Goal: Information Seeking & Learning: Learn about a topic

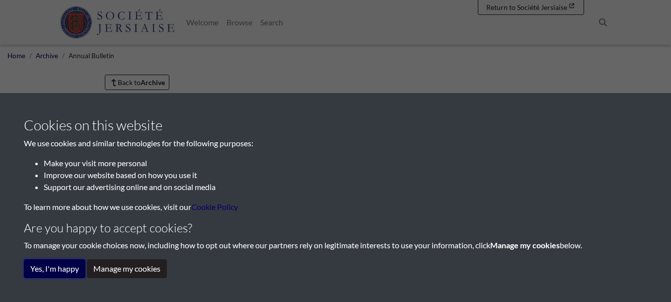
click at [43, 274] on button "Yes, I'm happy" at bounding box center [55, 268] width 62 height 19
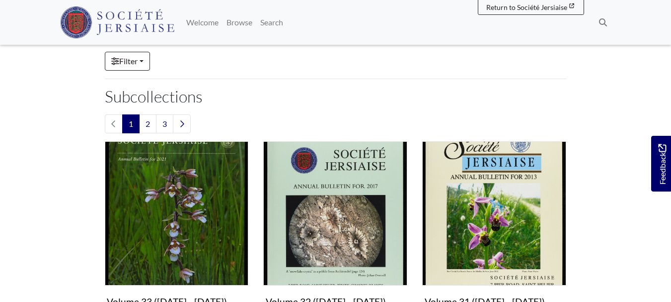
scroll to position [348, 0]
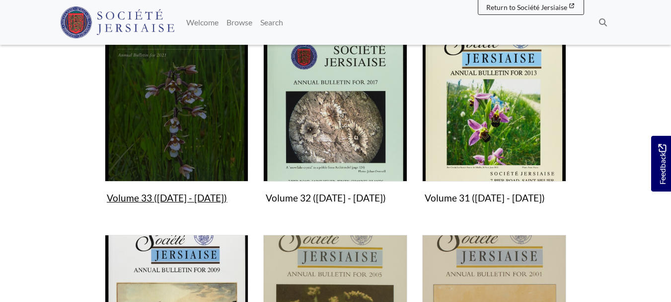
click at [169, 202] on figure "Volume 33 (2021 - 2024) Collection" at bounding box center [177, 122] width 144 height 170
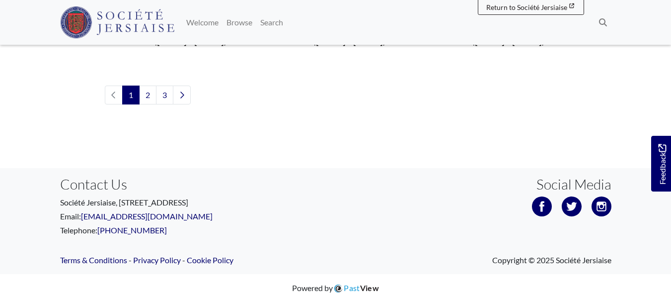
scroll to position [897, 0]
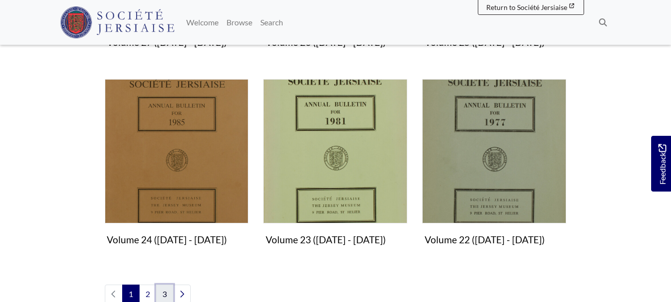
click at [171, 295] on link "3" at bounding box center [164, 293] width 17 height 19
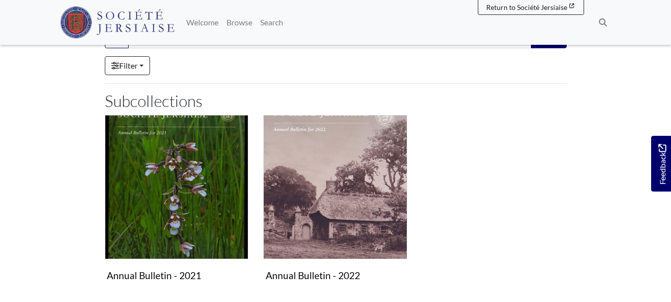
scroll to position [248, 0]
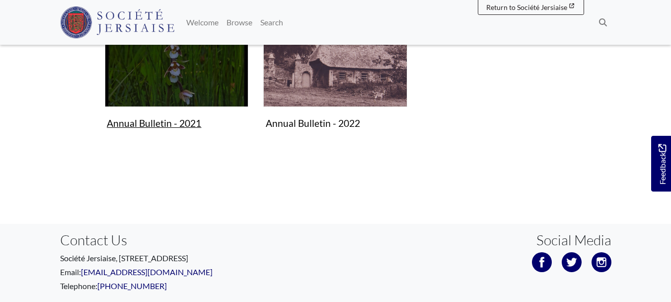
click at [178, 129] on figure "Annual Bulletin - 2021 Collection" at bounding box center [177, 48] width 144 height 170
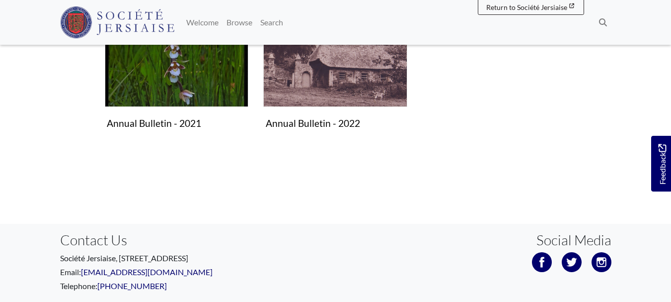
scroll to position [50, 0]
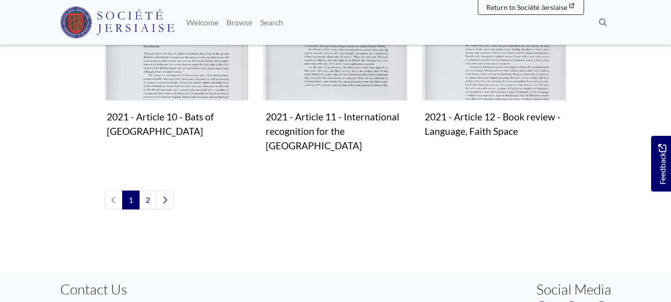
scroll to position [933, 0]
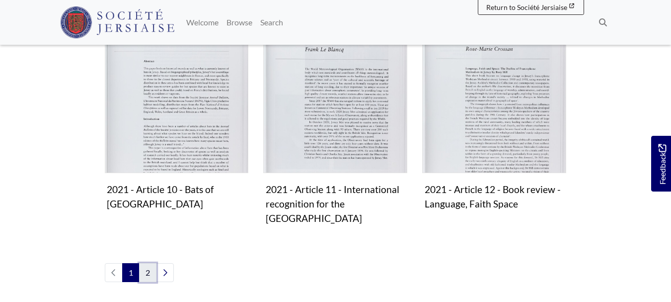
click at [145, 263] on link "2" at bounding box center [147, 272] width 17 height 19
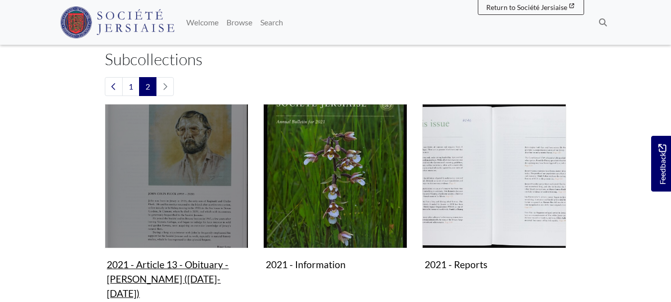
scroll to position [248, 0]
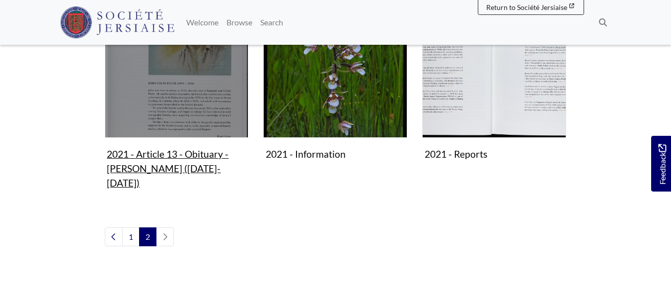
click at [177, 90] on img "Subcollection" at bounding box center [177, 66] width 144 height 144
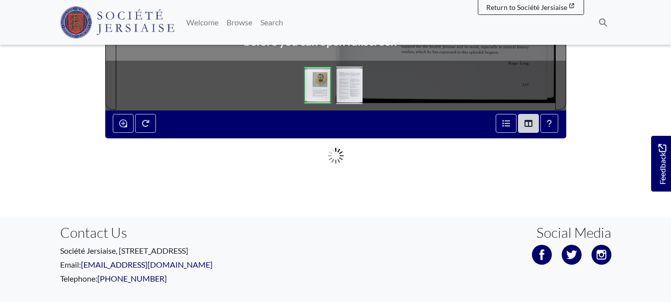
scroll to position [471, 0]
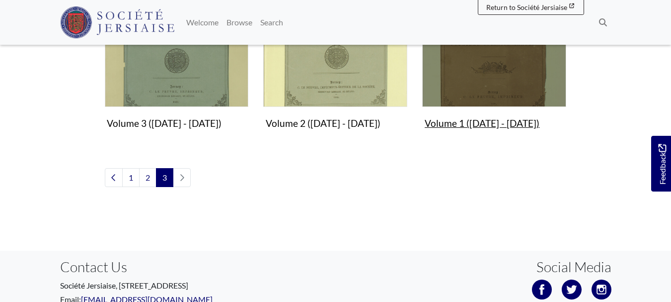
scroll to position [750, 0]
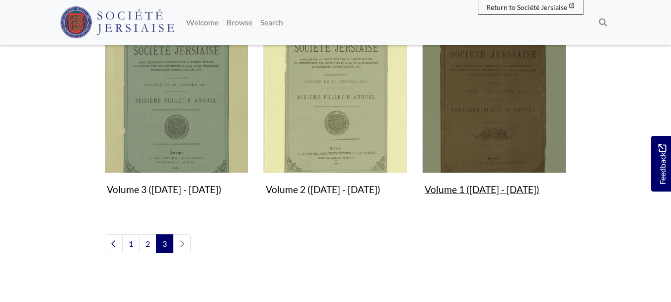
click at [524, 150] on img "Subcollection" at bounding box center [494, 101] width 144 height 144
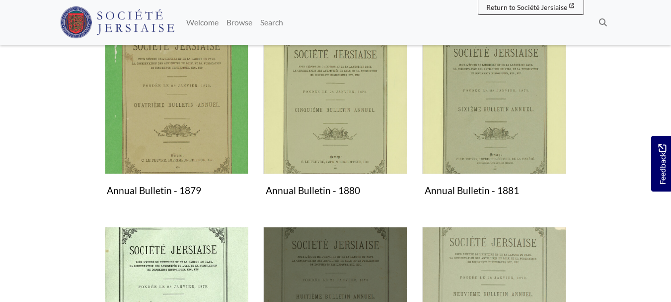
scroll to position [497, 0]
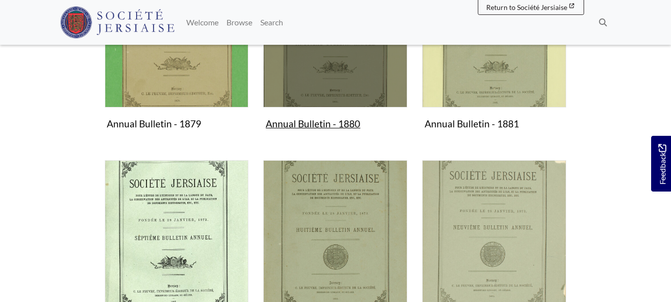
click at [345, 93] on img "Subcollection" at bounding box center [335, 35] width 144 height 144
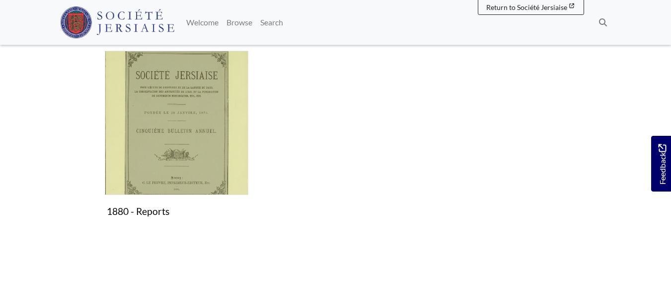
scroll to position [795, 0]
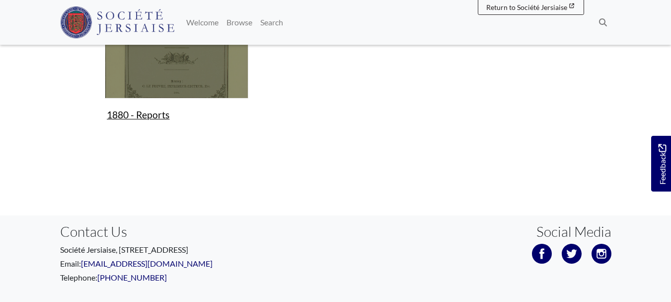
click at [199, 72] on figure "1880 - Reports Collection" at bounding box center [177, 39] width 144 height 170
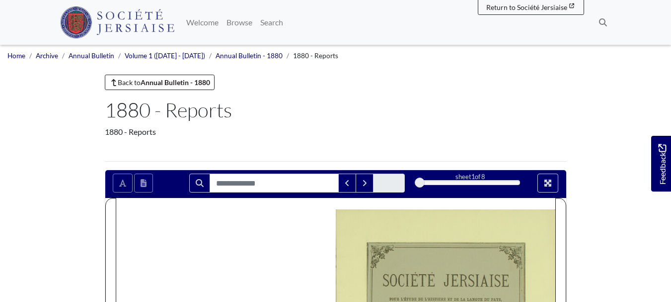
scroll to position [347, 0]
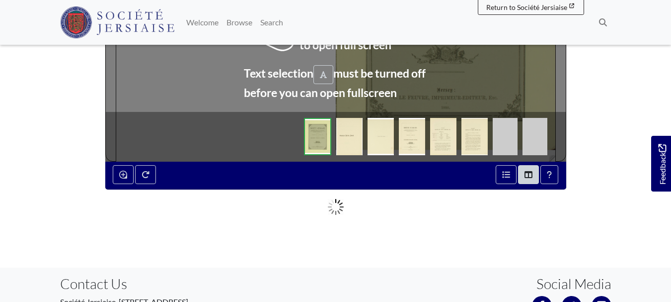
click at [366, 137] on link at bounding box center [351, 130] width 31 height 19
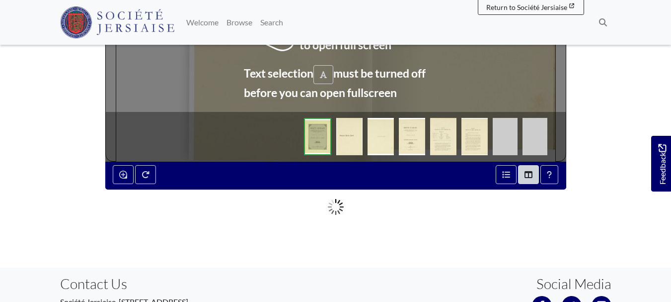
click at [407, 135] on img at bounding box center [412, 136] width 26 height 37
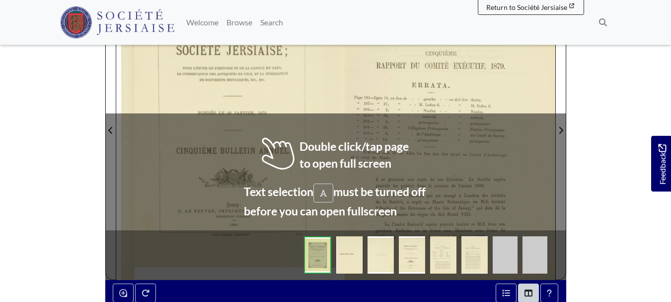
scroll to position [99, 0]
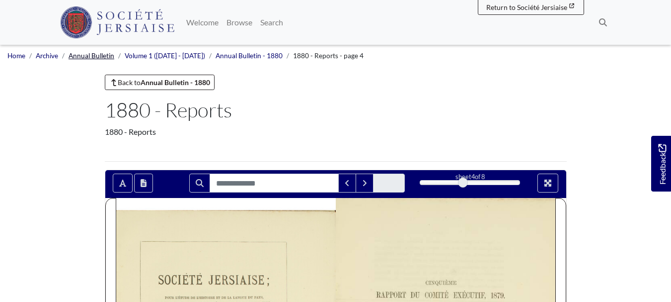
click at [96, 55] on link "Annual Bulletin" at bounding box center [92, 56] width 46 height 8
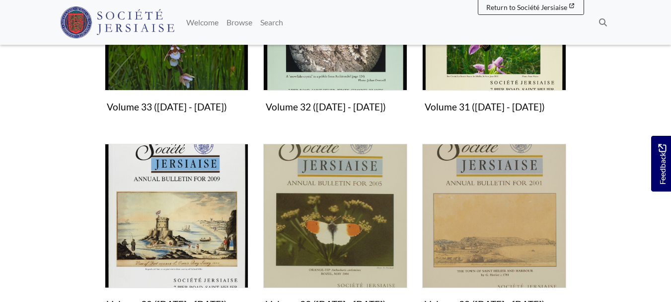
scroll to position [547, 0]
